Goal: Task Accomplishment & Management: Manage account settings

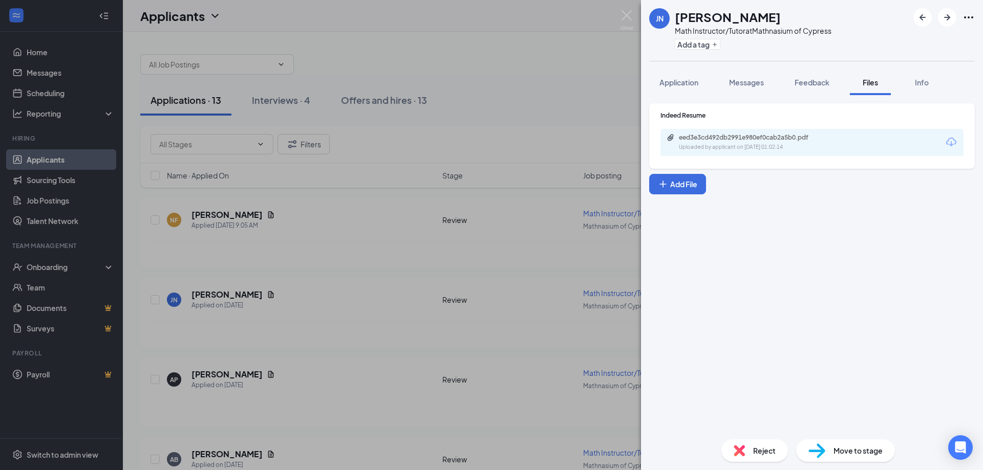
click at [553, 122] on div "[PERSON_NAME] [PERSON_NAME] Math Instructor/Tutor at Mathnasium of Cypress Add …" at bounding box center [491, 235] width 983 height 470
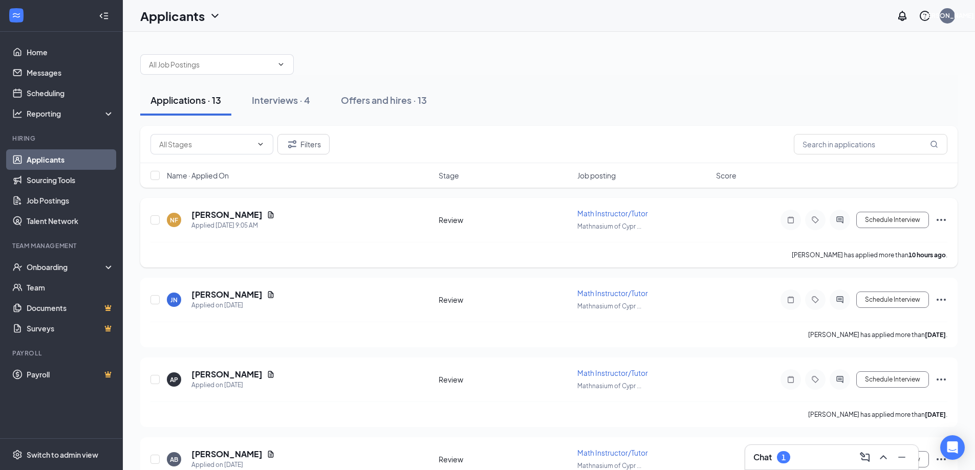
click at [947, 221] on div "NF [PERSON_NAME] Applied [DATE] 9:05 AM Review Math Instructor/Tutor Mathnasium…" at bounding box center [548, 233] width 817 height 70
click at [943, 220] on icon "Ellipses" at bounding box center [941, 220] width 12 height 12
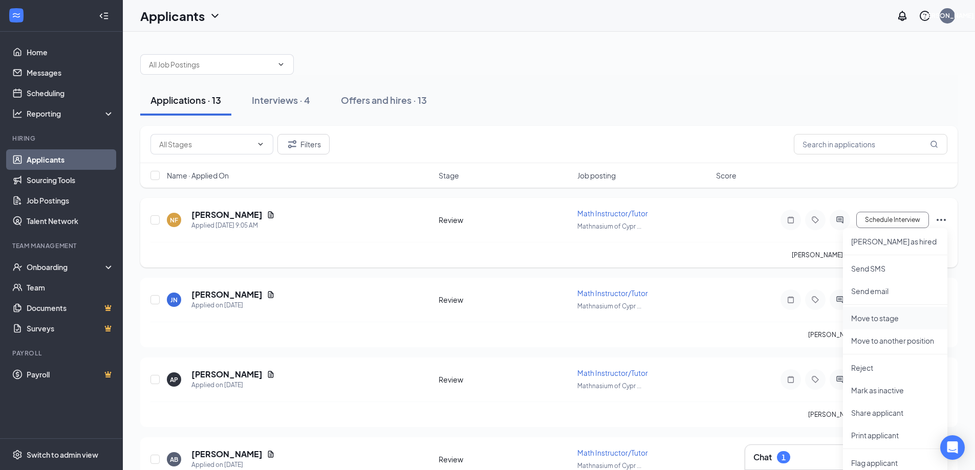
click at [911, 317] on p "Move to stage" at bounding box center [895, 318] width 88 height 10
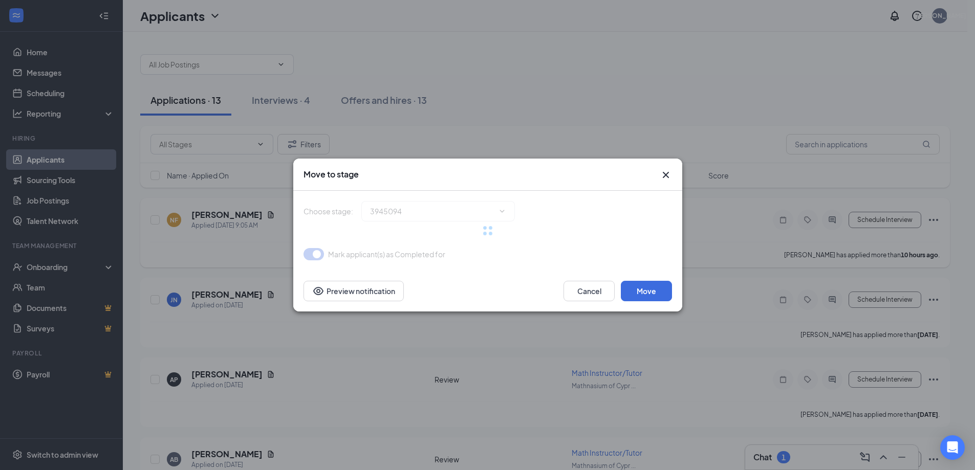
type input "Onsite Interview (next stage)"
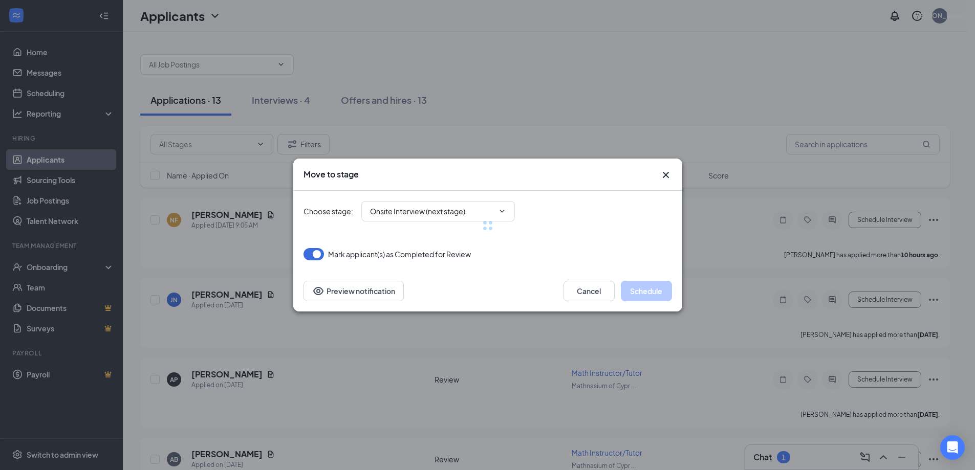
click at [487, 208] on div at bounding box center [487, 226] width 368 height 70
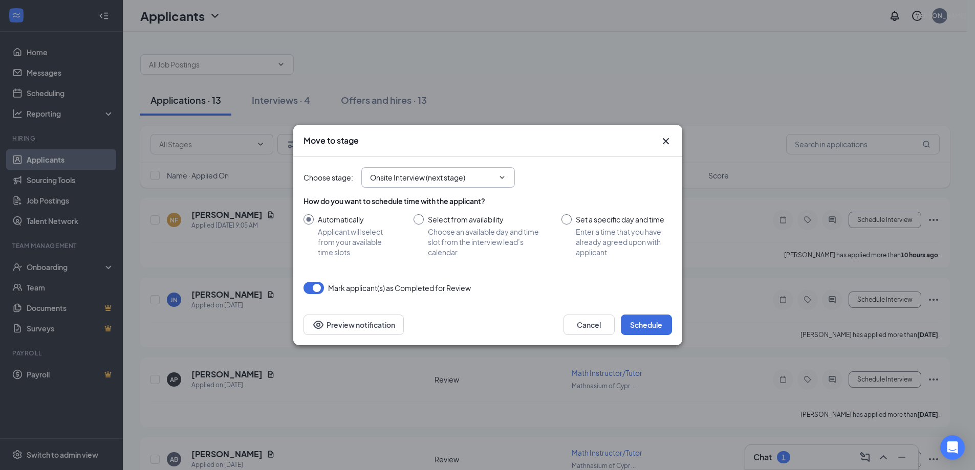
click at [493, 180] on input "Onsite Interview (next stage)" at bounding box center [432, 177] width 124 height 11
click at [499, 175] on icon "ChevronDown" at bounding box center [502, 177] width 8 height 8
click at [502, 175] on icon "ChevronDown" at bounding box center [502, 177] width 8 height 8
click at [503, 175] on icon "ChevronDown" at bounding box center [502, 177] width 8 height 8
click at [504, 175] on icon "ChevronDown" at bounding box center [502, 177] width 8 height 8
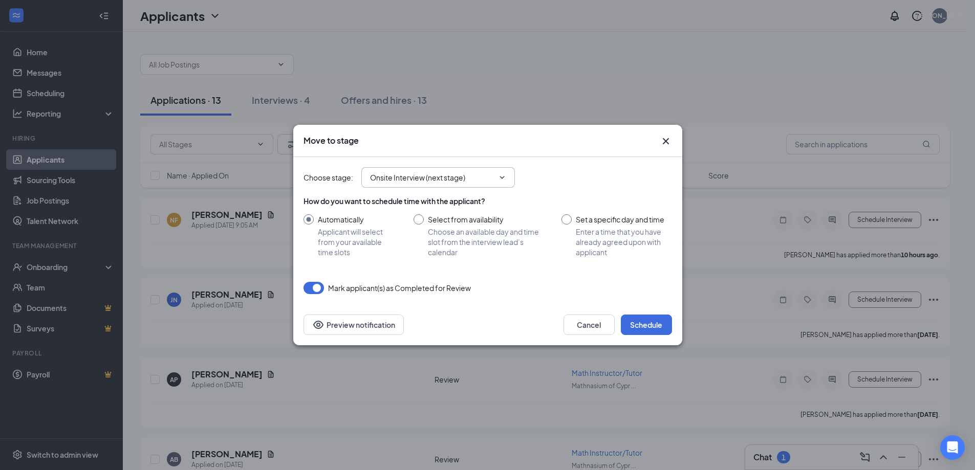
click at [510, 173] on span "Onsite Interview (next stage) Application Screening Quiz Review (current stage)…" at bounding box center [438, 177] width 154 height 20
click at [509, 173] on span "Onsite Interview (next stage) Application Screening Quiz Review (current stage)…" at bounding box center [438, 177] width 154 height 20
click at [554, 148] on div "Move to stage" at bounding box center [487, 141] width 389 height 32
click at [609, 219] on input "Set a specific day and time Enter a time that you have already agreed upon with…" at bounding box center [616, 235] width 110 height 43
radio input "true"
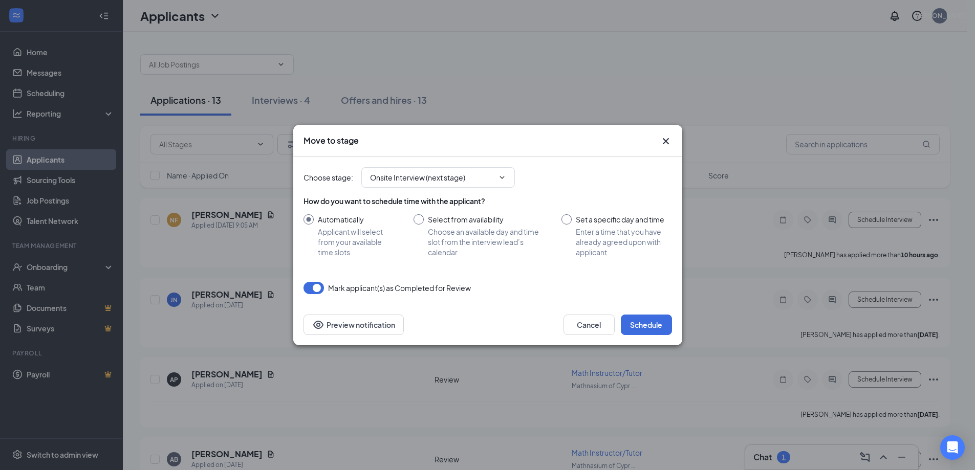
radio input "false"
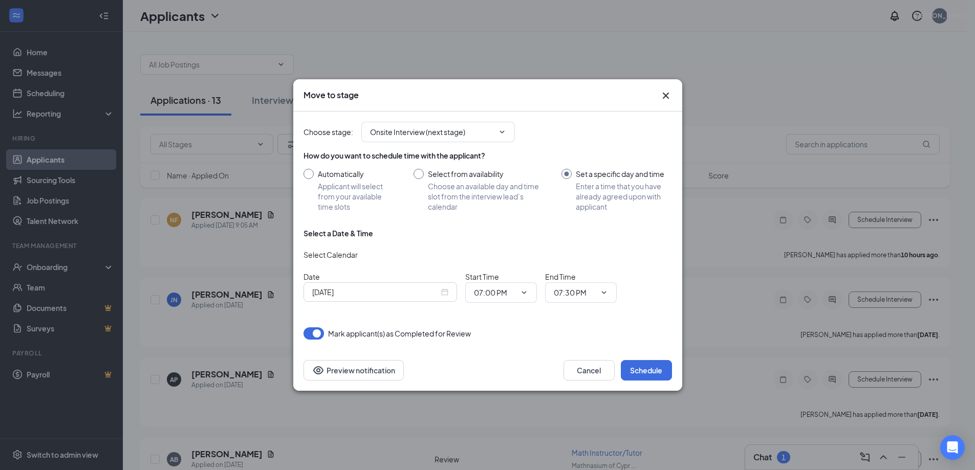
click at [426, 292] on input "[DATE]" at bounding box center [375, 292] width 127 height 11
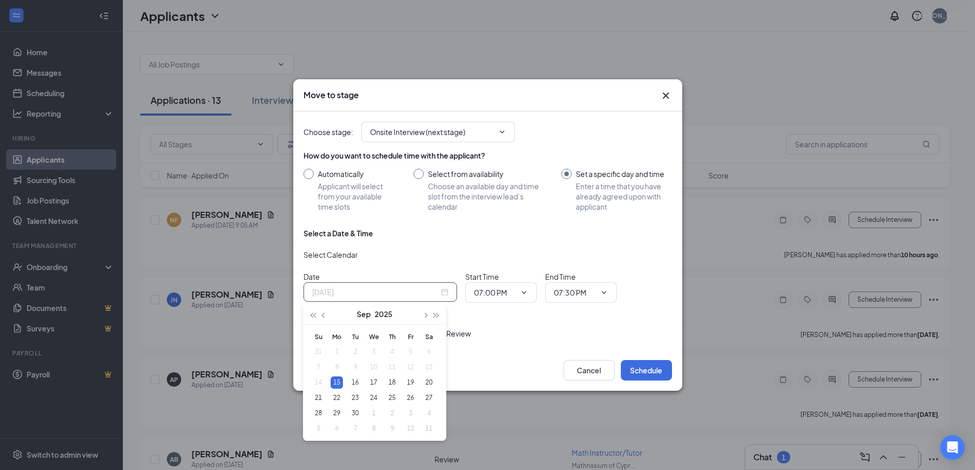
click at [338, 380] on div "15" at bounding box center [337, 383] width 12 height 12
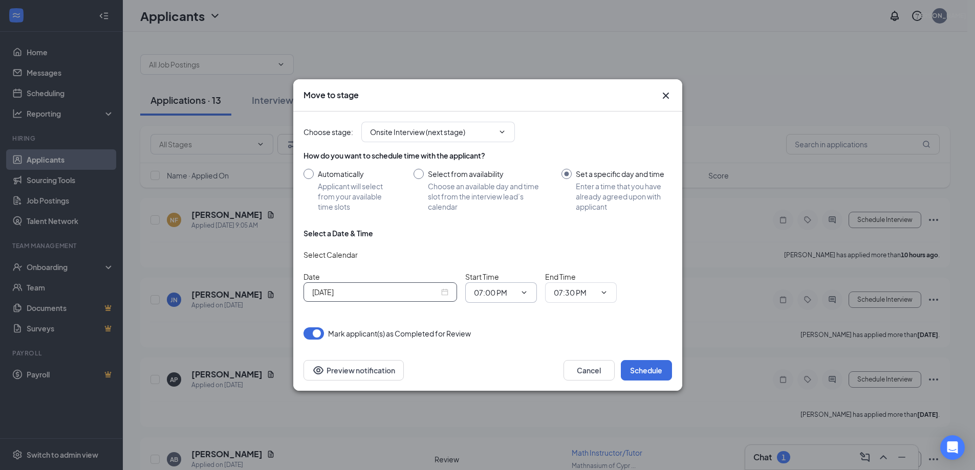
click at [521, 295] on icon "ChevronDown" at bounding box center [524, 293] width 8 height 8
click at [528, 295] on span "07:00 PM" at bounding box center [501, 292] width 72 height 20
click at [527, 292] on icon "ChevronDown" at bounding box center [524, 293] width 8 height 8
click at [511, 285] on span "07:00 PM" at bounding box center [501, 292] width 72 height 20
click at [485, 294] on input "07:00 PM" at bounding box center [495, 292] width 42 height 11
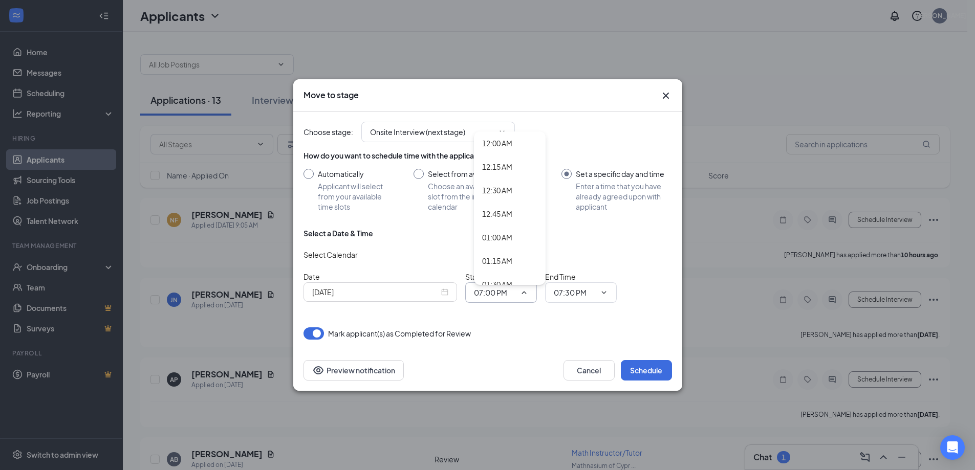
click at [572, 313] on div "Choose stage : Onsite Interview (next stage) Application Screening Quiz Review …" at bounding box center [487, 226] width 368 height 228
click at [644, 369] on button "Schedule" at bounding box center [646, 370] width 51 height 20
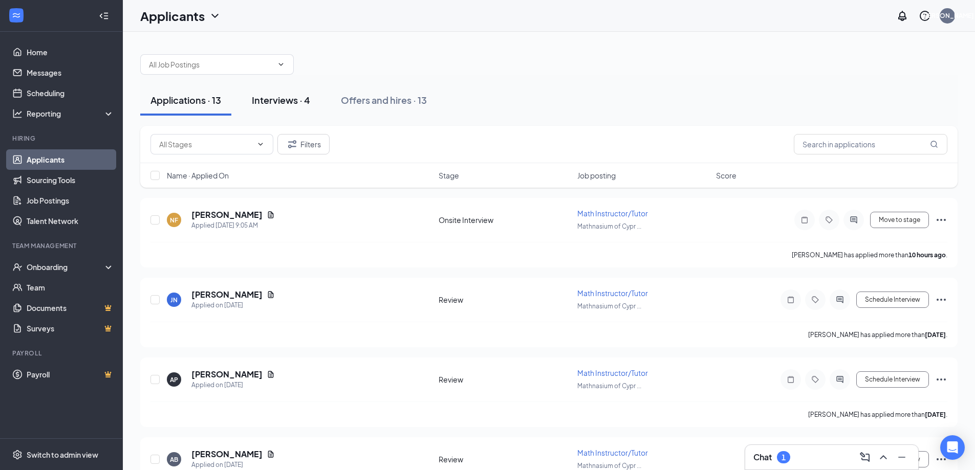
click at [291, 104] on div "Interviews · 4" at bounding box center [281, 100] width 58 height 13
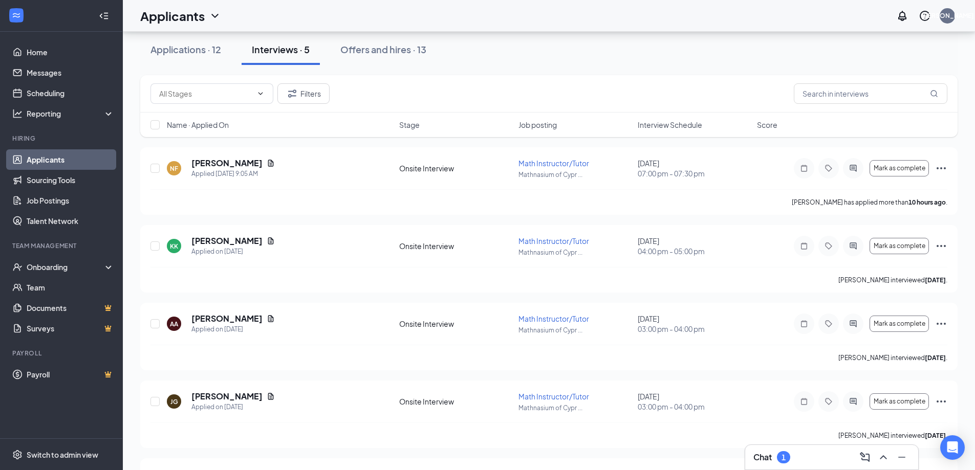
scroll to position [31, 0]
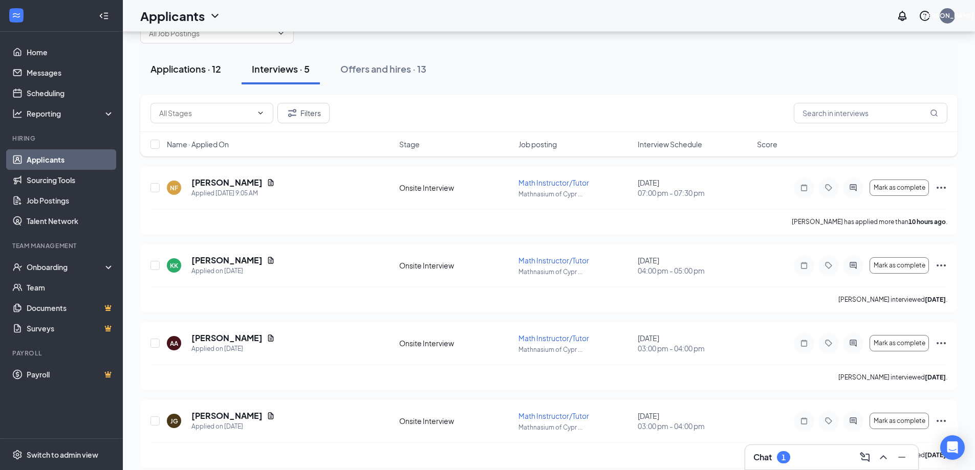
click at [192, 71] on div "Applications · 12" at bounding box center [185, 68] width 71 height 13
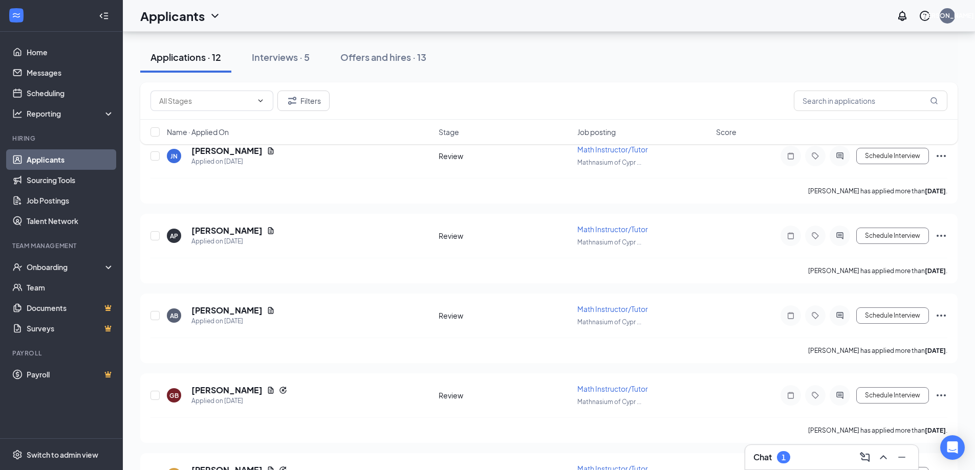
scroll to position [41, 0]
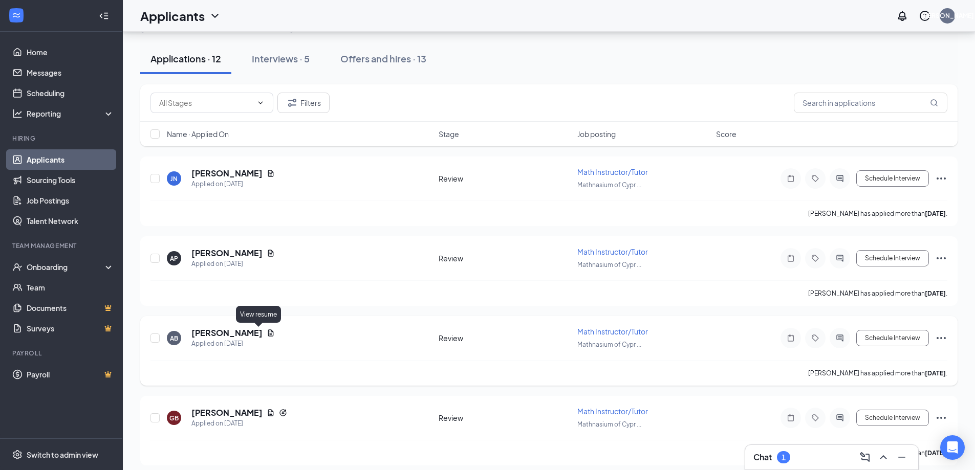
click at [267, 333] on icon "Document" at bounding box center [271, 333] width 8 height 8
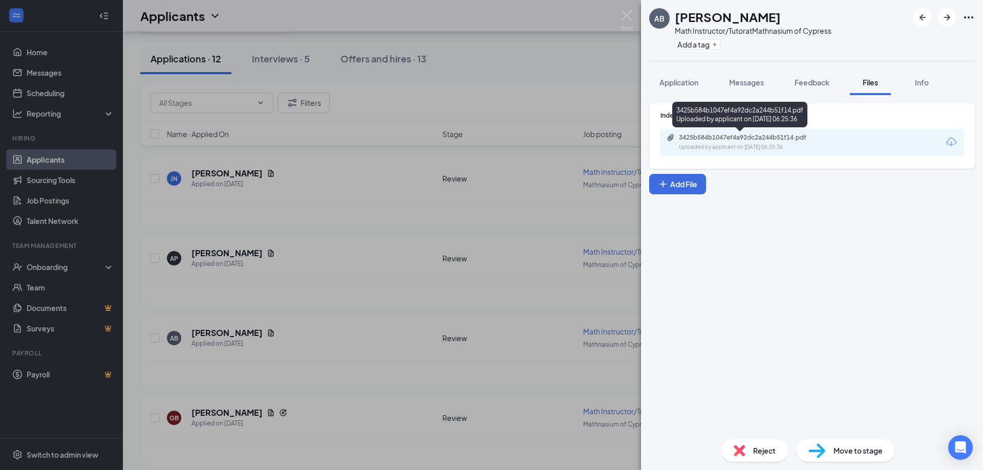
click at [792, 135] on div "3425b584b1047ef4a92dc2a244b51f14.pdf" at bounding box center [750, 138] width 143 height 8
click at [563, 173] on div "AB [PERSON_NAME] Math Instructor/Tutor at Mathnasium of Cypress Add a tag Appli…" at bounding box center [491, 235] width 983 height 470
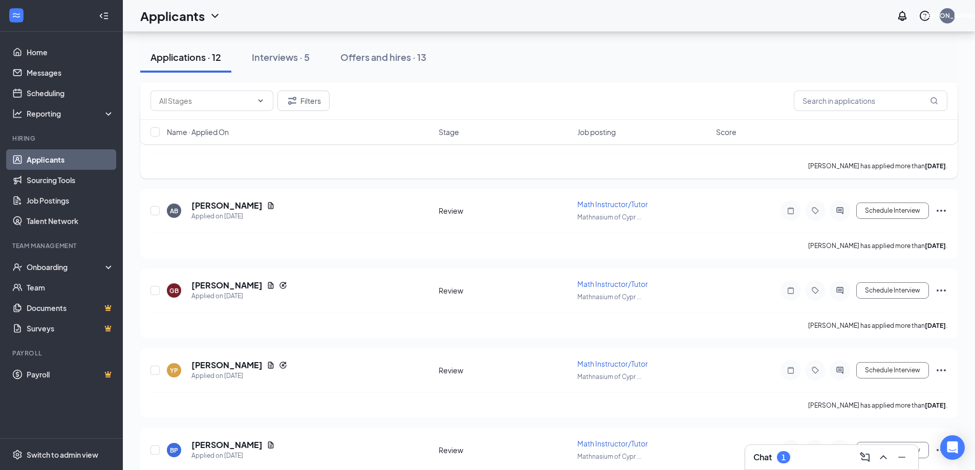
scroll to position [158, 0]
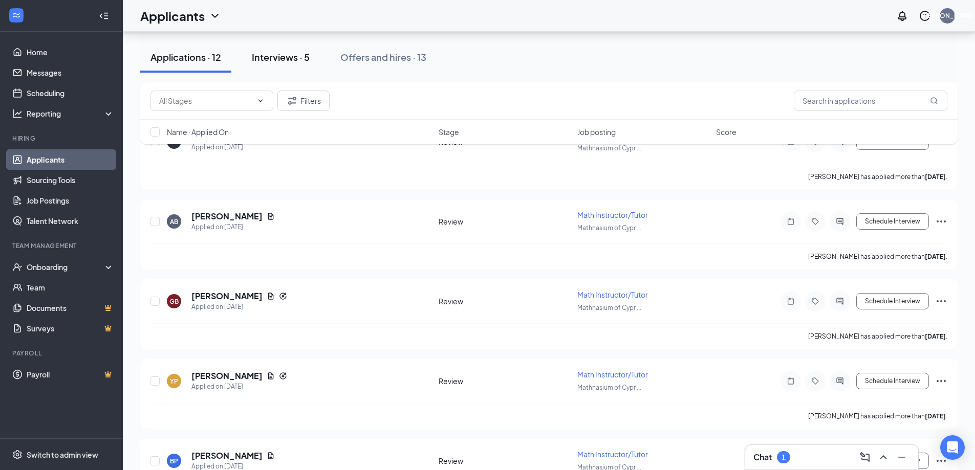
click at [260, 66] on button "Interviews · 5" at bounding box center [281, 57] width 78 height 31
